Goal: Check status: Check status

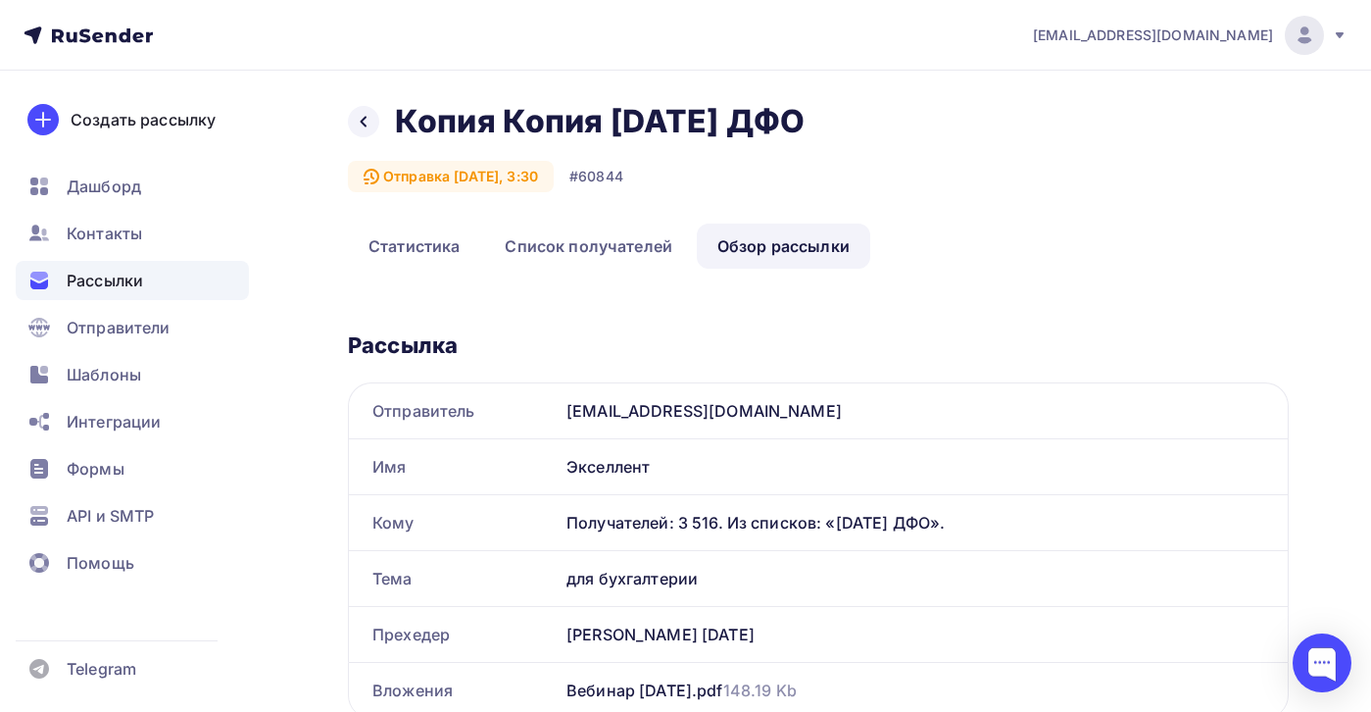
click at [146, 282] on div "Рассылки" at bounding box center [132, 280] width 233 height 39
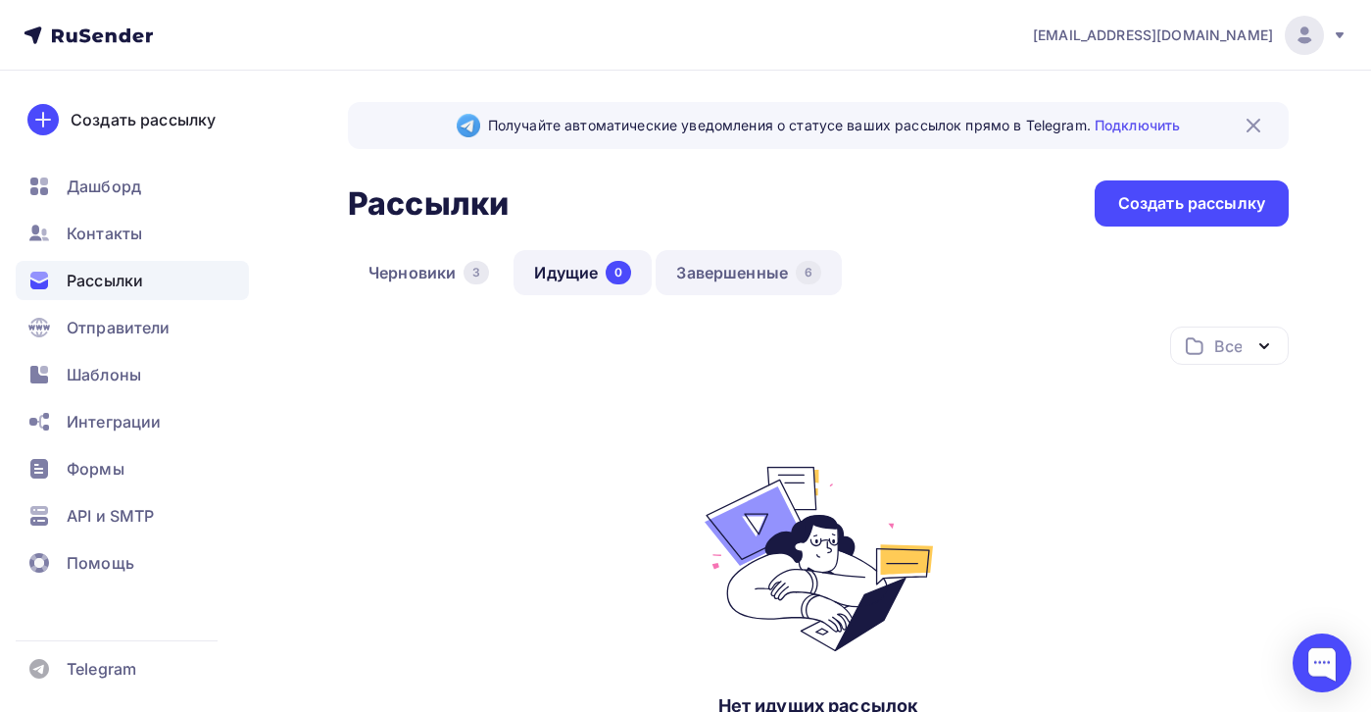
click at [755, 277] on link "Завершенные 6" at bounding box center [749, 272] width 186 height 45
click at [735, 280] on link "Завершенные 6" at bounding box center [749, 272] width 186 height 45
click at [719, 271] on link "Завершенные 6" at bounding box center [749, 272] width 186 height 45
click at [736, 265] on link "Завершенные 6" at bounding box center [749, 272] width 186 height 45
